Goal: Transaction & Acquisition: Purchase product/service

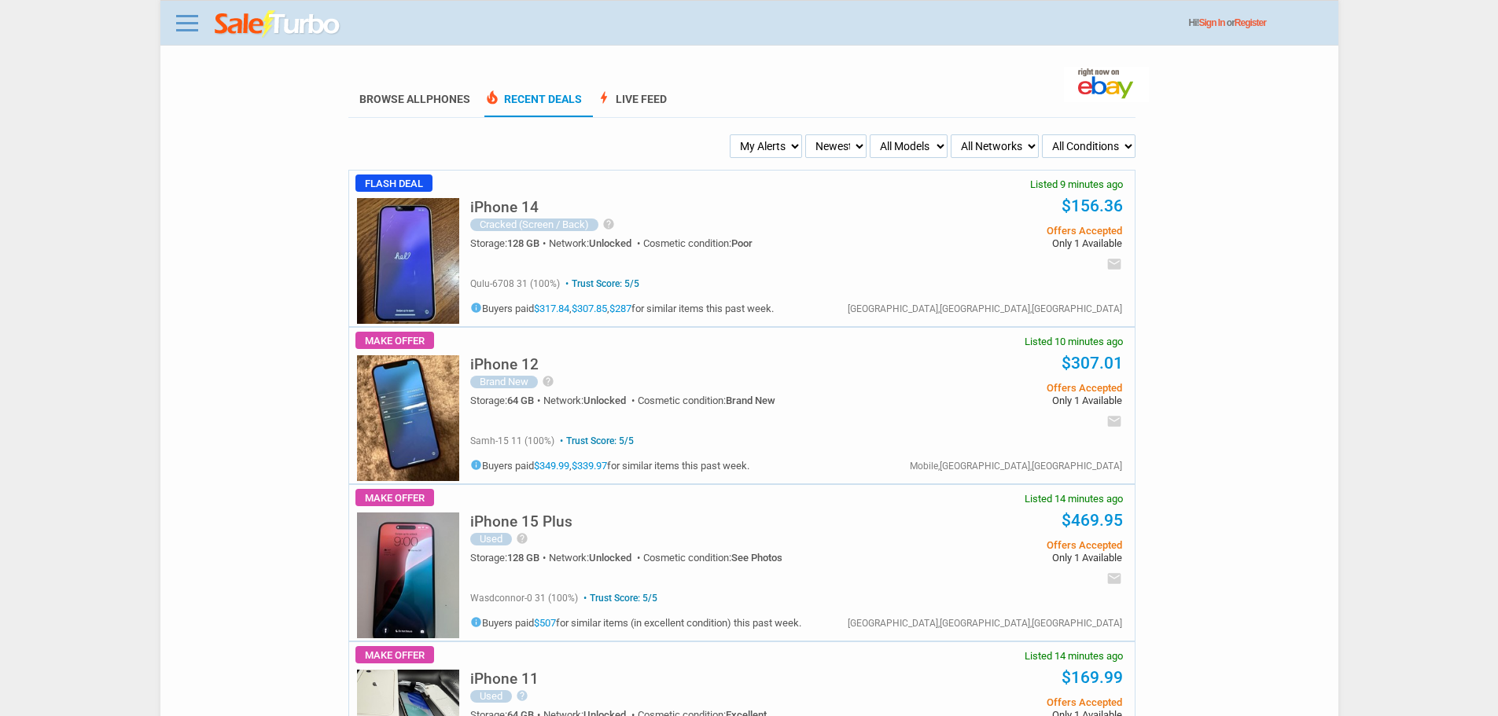
drag, startPoint x: 720, startPoint y: 126, endPoint x: 738, endPoint y: 148, distance: 28.5
click at [739, 152] on select "My Alerts All Deals BIN Only w/ Offers Only" at bounding box center [766, 146] width 72 height 24
click at [482, 16] on div "Hi! Sign In or Register" at bounding box center [754, 23] width 1167 height 29
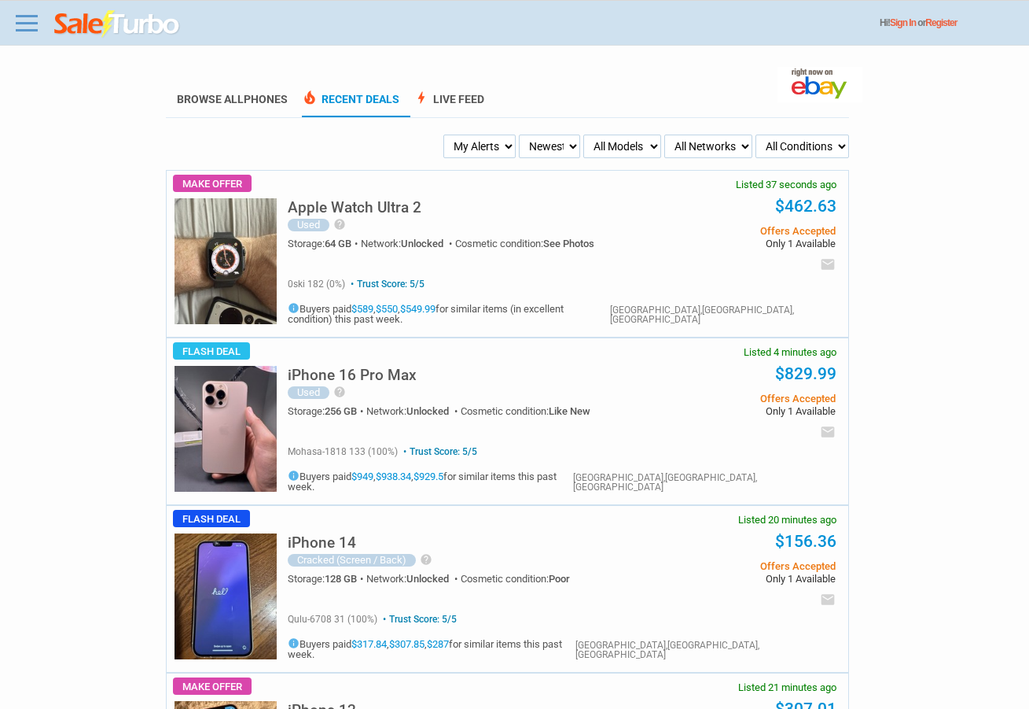
click at [501, 142] on select "My Alerts All Deals BIN Only w/ Offers Only" at bounding box center [480, 146] width 72 height 24
select select "flash_bin"
click at [446, 135] on select "My Alerts All Deals BIN Only w/ Offers Only" at bounding box center [480, 146] width 72 height 24
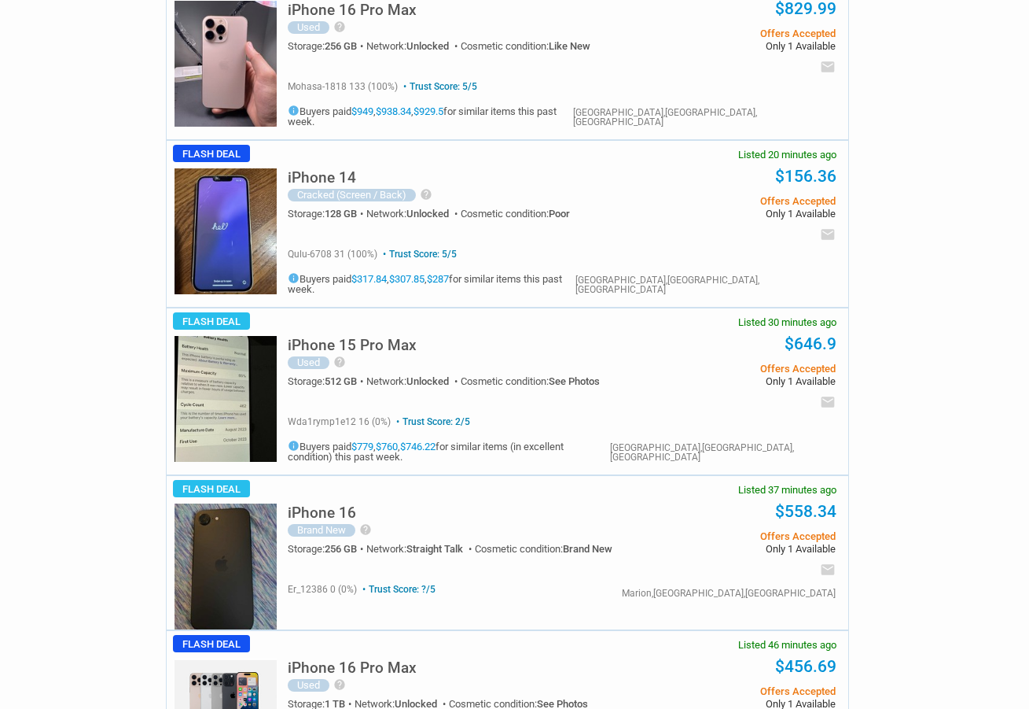
scroll to position [157, 0]
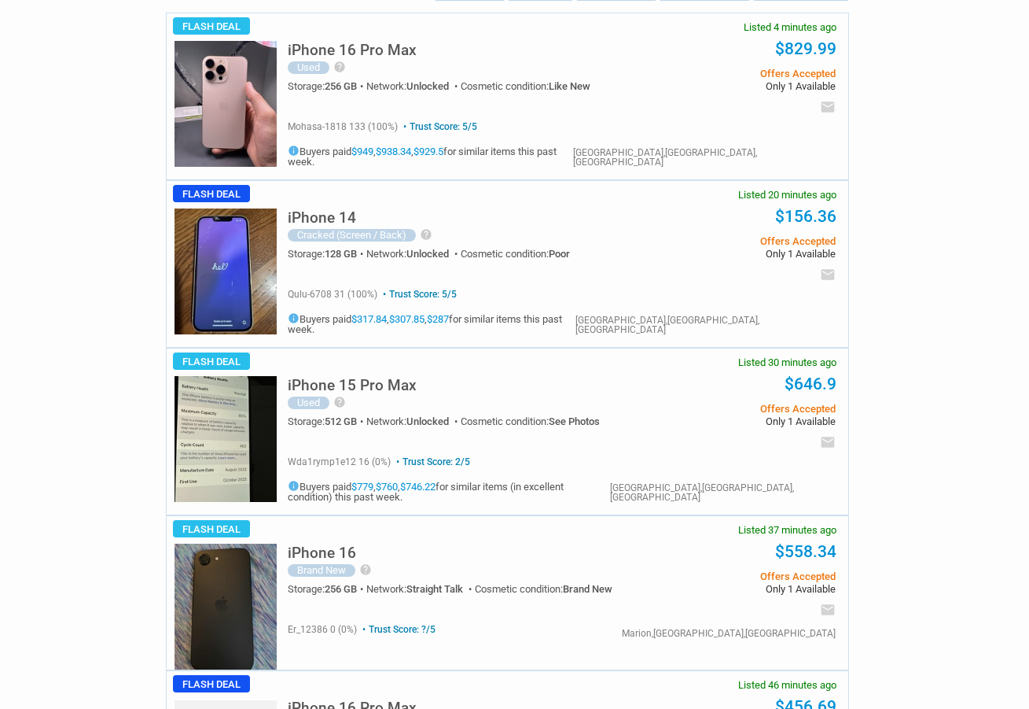
click at [183, 94] on img at bounding box center [226, 104] width 102 height 126
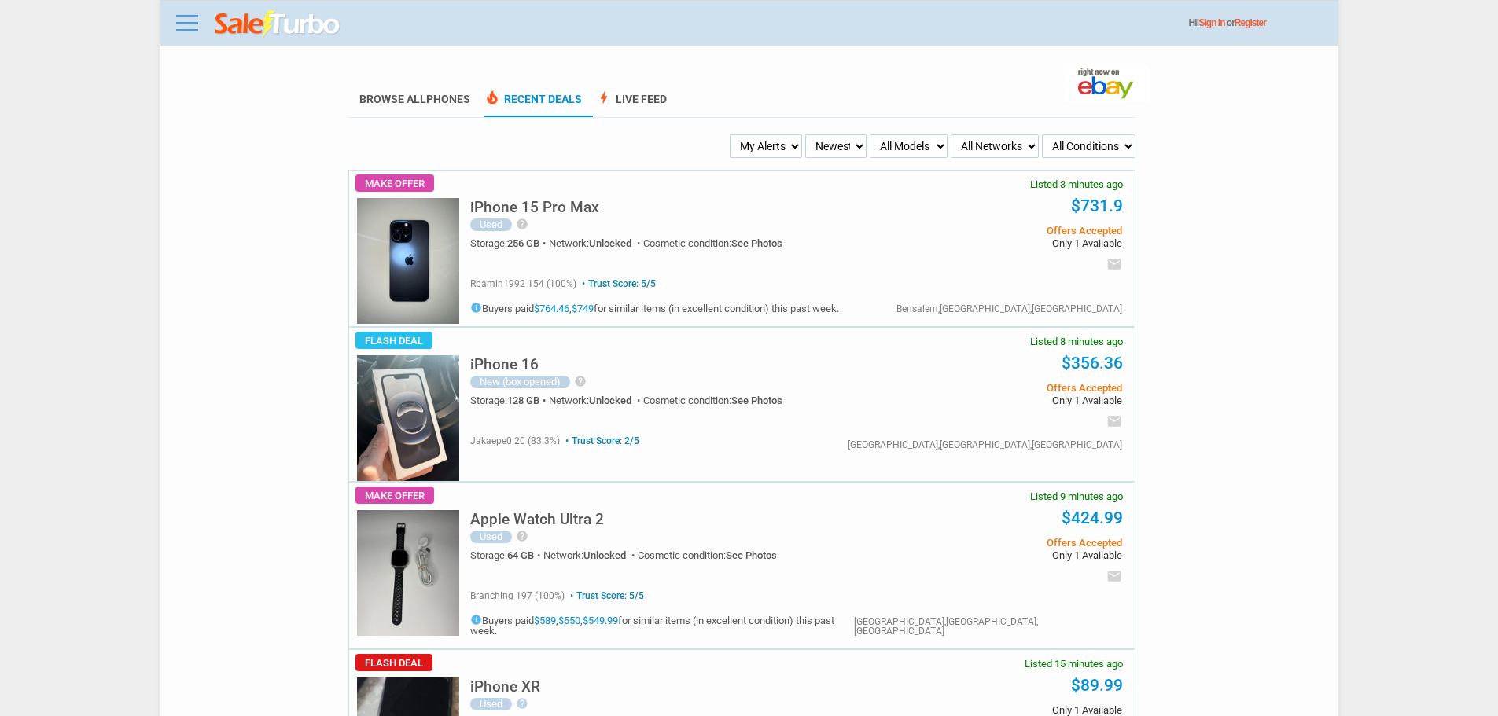
click at [777, 147] on select "My Alerts All Deals BIN Only w/ Offers Only" at bounding box center [766, 146] width 72 height 24
select select "flash_bin"
click at [732, 135] on select "My Alerts All Deals BIN Only w/ Offers Only" at bounding box center [766, 146] width 72 height 24
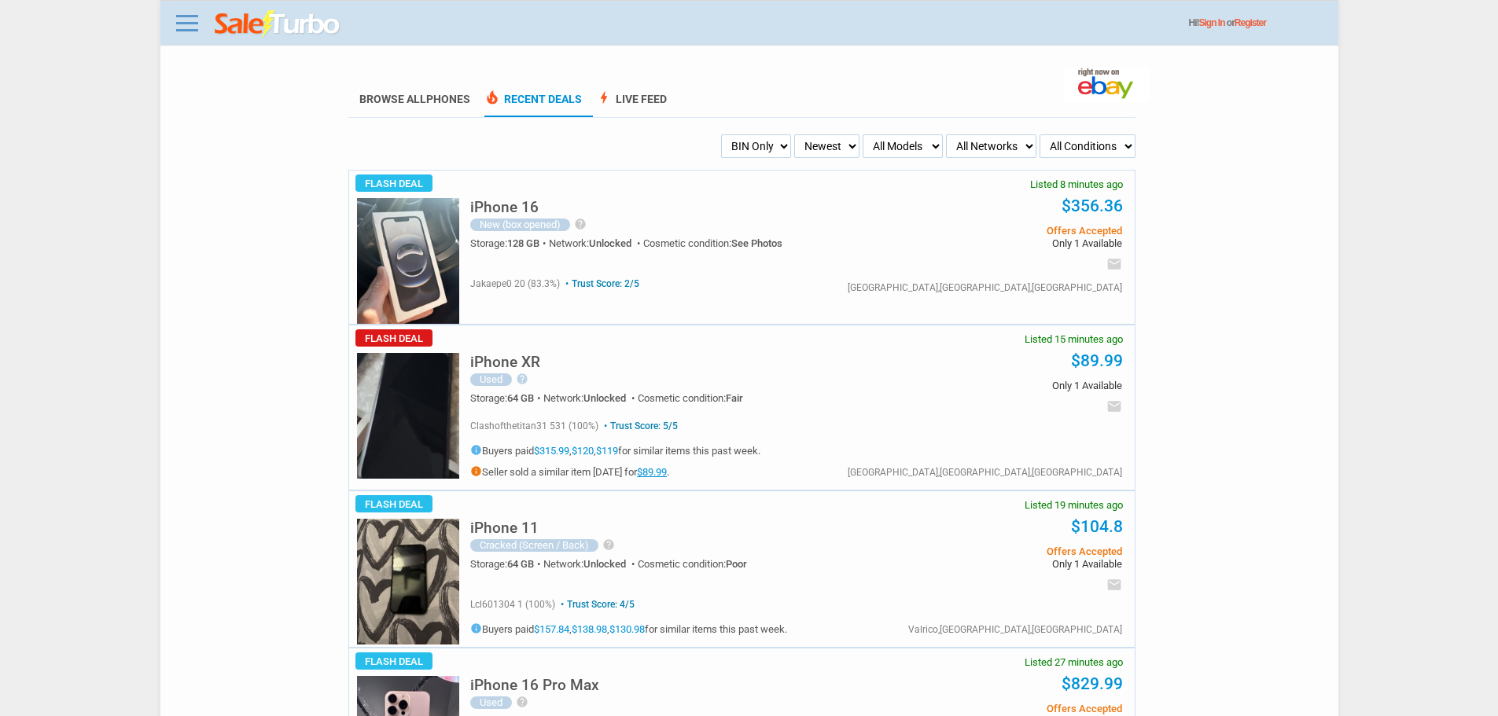
drag, startPoint x: 551, startPoint y: 222, endPoint x: 532, endPoint y: 217, distance: 19.5
click at [548, 222] on div "New (box opened)" at bounding box center [520, 225] width 100 height 13
click at [532, 215] on h5 "iPhone 16" at bounding box center [504, 207] width 68 height 15
